Goal: Navigation & Orientation: Find specific page/section

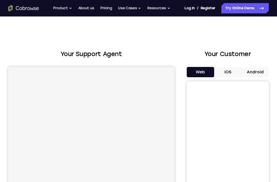
click at [255, 72] on button "Android" at bounding box center [255, 72] width 27 height 10
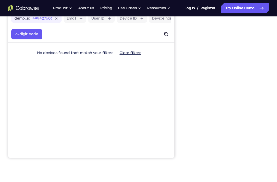
scroll to position [89, 0]
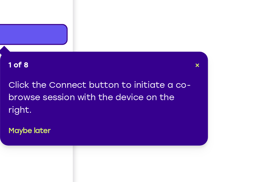
click at [235, 80] on span "×" at bounding box center [236, 82] width 2 height 4
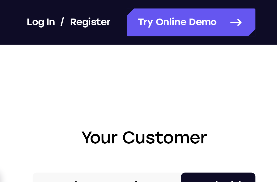
scroll to position [0, 0]
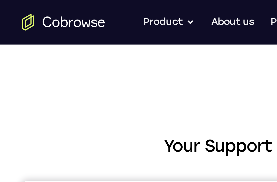
click at [90, 12] on link "About us" at bounding box center [86, 8] width 16 height 10
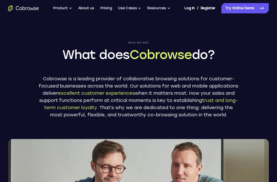
click at [248, 13] on link "Try Online Demo" at bounding box center [246, 8] width 48 height 10
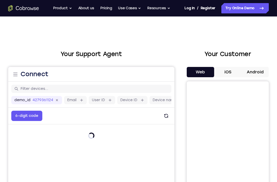
click at [250, 74] on button "Android" at bounding box center [255, 72] width 27 height 10
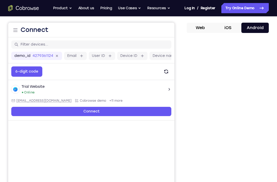
scroll to position [70, 0]
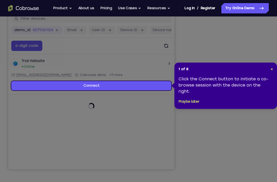
click at [256, 107] on div "1 of 8 × Click the Connect button to initiate a co-browse session with the devi…" at bounding box center [226, 85] width 103 height 46
click at [274, 66] on div "1 of 8 × Click the Connect button to initiate a co-browse session with the devi…" at bounding box center [226, 85] width 103 height 46
click at [273, 69] on span "×" at bounding box center [272, 69] width 2 height 4
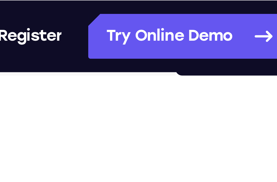
scroll to position [60, 0]
